Goal: Task Accomplishment & Management: Manage account settings

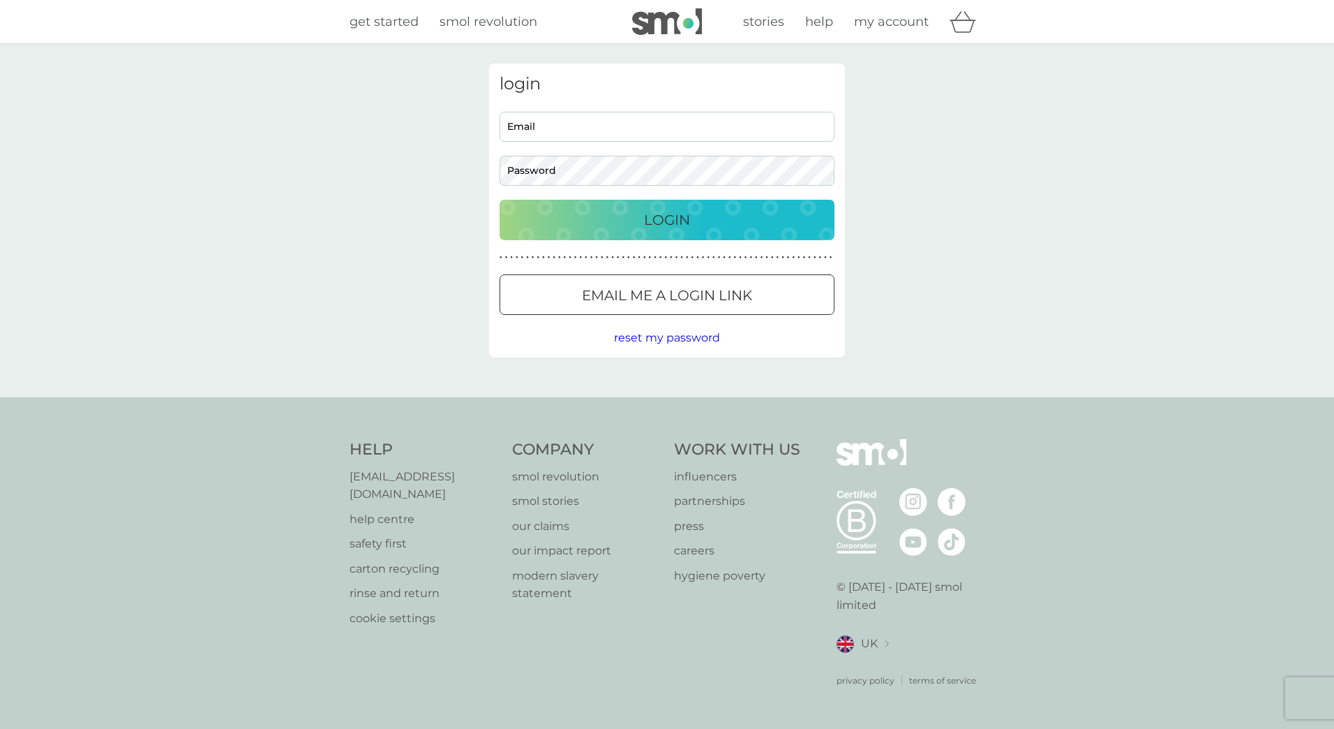
click at [605, 298] on p "Email me a login link" at bounding box center [667, 295] width 170 height 22
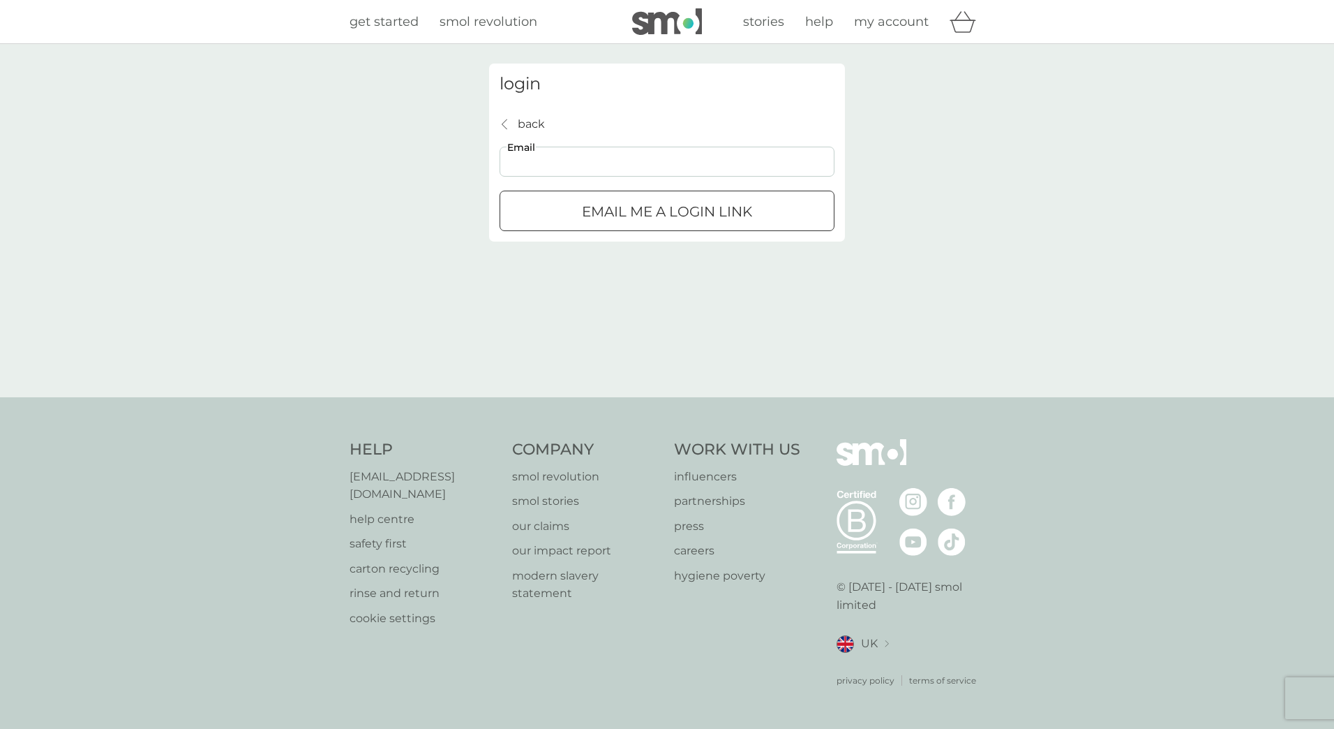
click at [555, 158] on input "Email" at bounding box center [667, 162] width 335 height 30
type input "[PERSON_NAME][EMAIL_ADDRESS][DOMAIN_NAME]"
click button "Email me a login link" at bounding box center [667, 211] width 335 height 40
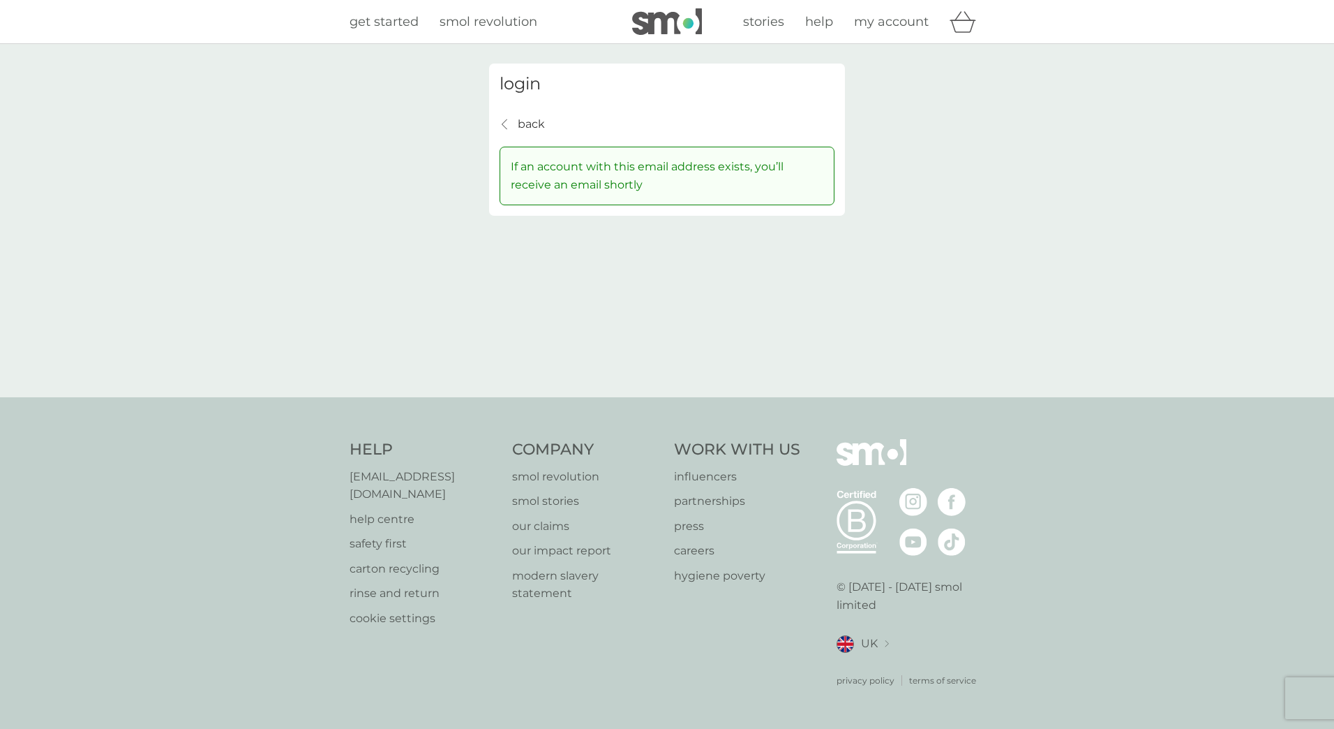
click at [538, 121] on p "back" at bounding box center [531, 124] width 27 height 18
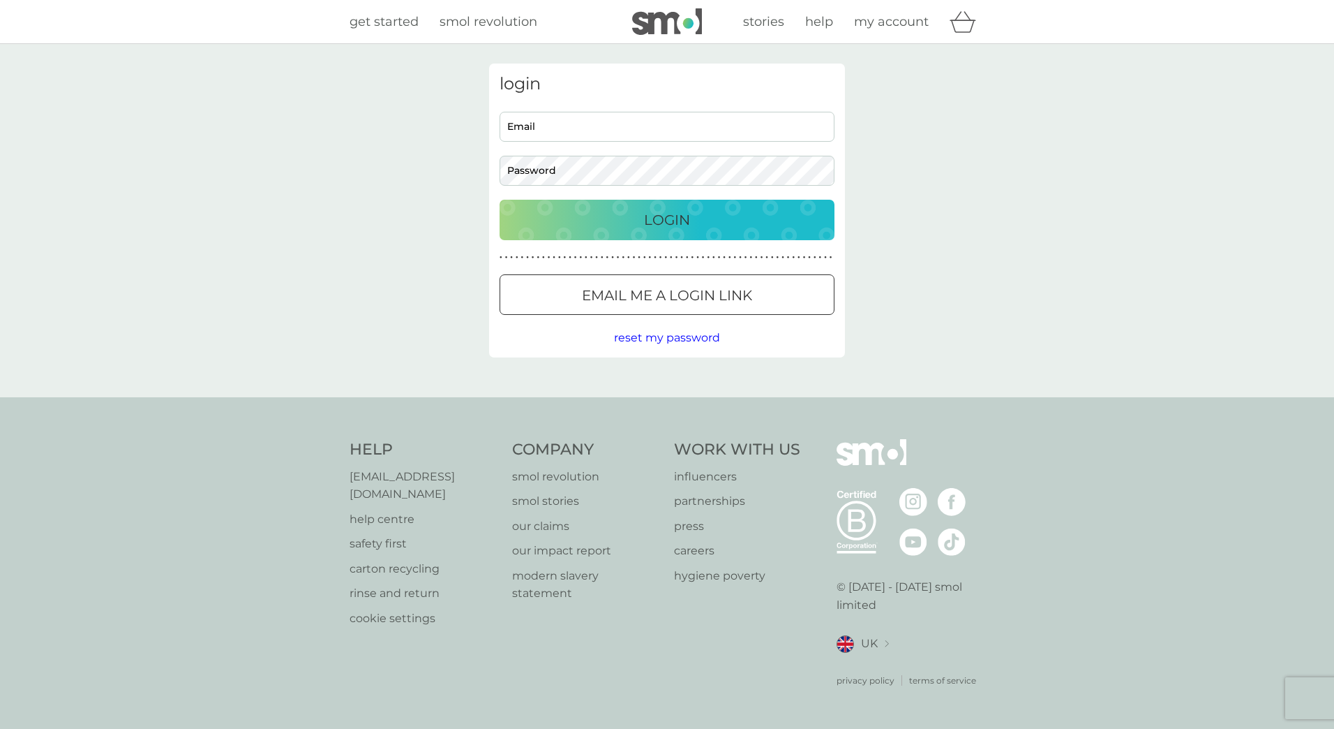
click at [824, 15] on span "help" at bounding box center [819, 21] width 28 height 15
